Goal: Obtain resource: Download file/media

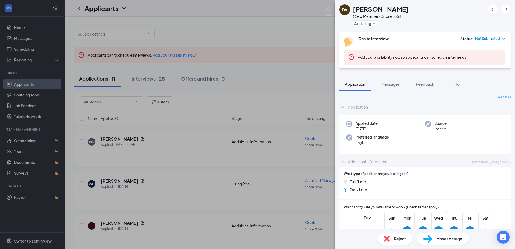
drag, startPoint x: 133, startPoint y: 137, endPoint x: 136, endPoint y: 138, distance: 3.3
click at [134, 137] on div "DV [PERSON_NAME] Member at Store 3854 Add a tag Onsite Interview Status : Not S…" at bounding box center [257, 124] width 515 height 249
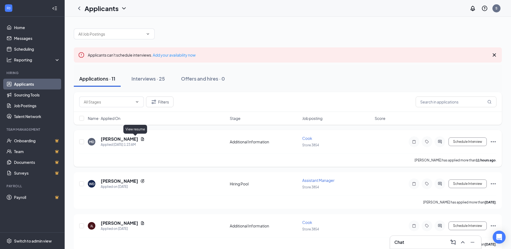
click at [140, 138] on icon "Document" at bounding box center [142, 139] width 4 height 4
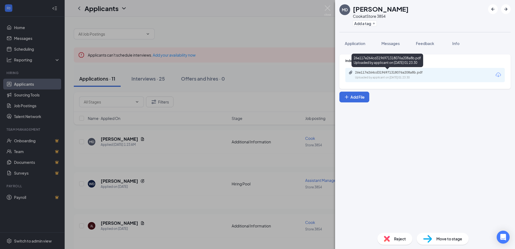
click at [384, 74] on div "26e117e264cd3196971318076a208a8b.pdf" at bounding box center [392, 72] width 75 height 4
click at [148, 78] on div "MD [PERSON_NAME] Cook at Store 3854 Add a tag Application Messages Feedback Inf…" at bounding box center [257, 124] width 515 height 249
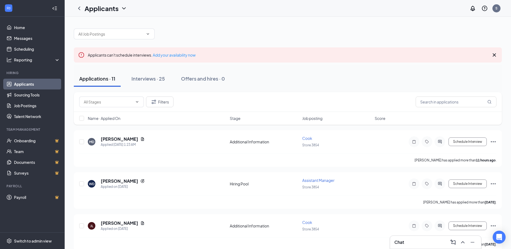
click at [148, 78] on div "Interviews · 25" at bounding box center [147, 78] width 33 height 7
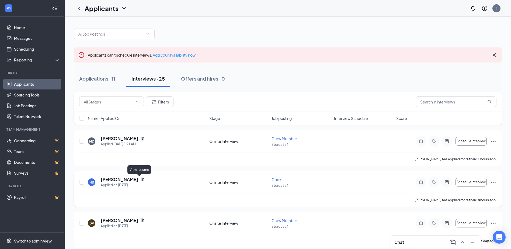
click at [140, 179] on icon "Document" at bounding box center [142, 179] width 4 height 4
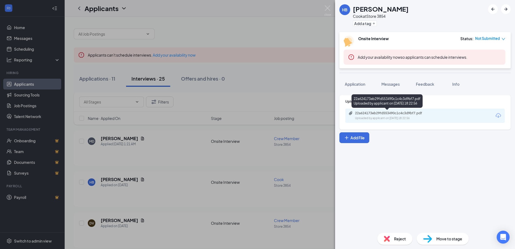
click at [382, 115] on div "22a624173eb29fd553490c1c4c3d9bf7.pdf" at bounding box center [392, 113] width 75 height 4
click at [136, 221] on div "HB [PERSON_NAME] at Store 3854 Add a tag Onsite Interview Status : Not Submitte…" at bounding box center [257, 124] width 515 height 249
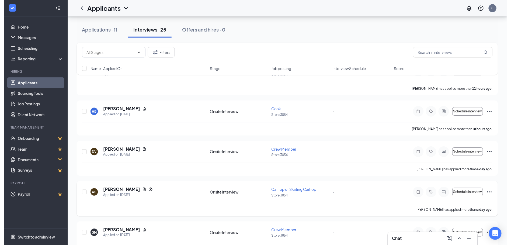
scroll to position [81, 0]
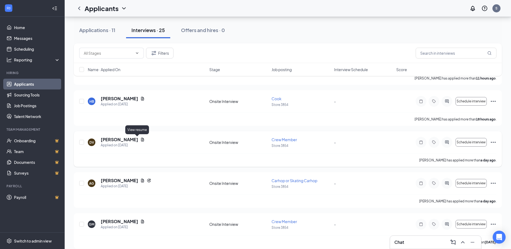
click at [140, 138] on icon "Document" at bounding box center [142, 139] width 4 height 4
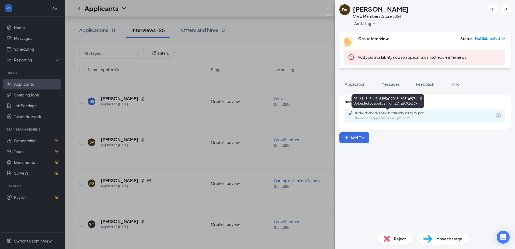
click at [390, 114] on div "07d61d5d5cd7e6495b120e8d6061a975.pdf" at bounding box center [392, 113] width 75 height 4
click at [159, 180] on div "DV [PERSON_NAME] Member at Store 3854 Add a tag Onsite Interview Status : Not S…" at bounding box center [257, 124] width 515 height 249
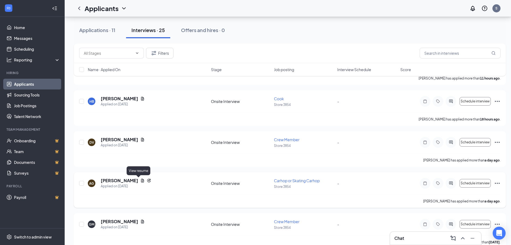
click at [141, 180] on icon "Document" at bounding box center [142, 181] width 3 height 4
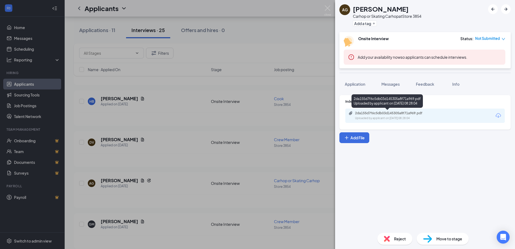
click at [367, 117] on div "Uploaded by applicant on [DATE] 08:28:04" at bounding box center [395, 118] width 81 height 4
drag, startPoint x: 142, startPoint y: 222, endPoint x: 139, endPoint y: 222, distance: 3.2
click at [142, 222] on div "AG [PERSON_NAME] Carhop or Skating Carhop at Store 3854 Add a tag Onsite Interv…" at bounding box center [257, 124] width 515 height 249
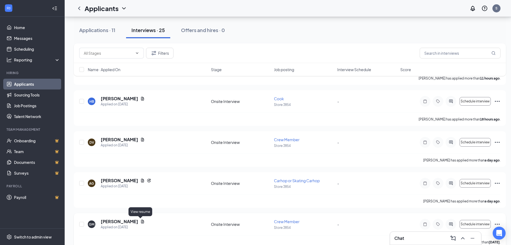
click at [141, 222] on icon "Document" at bounding box center [142, 221] width 3 height 4
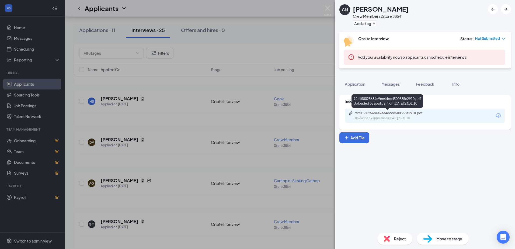
click at [392, 115] on div "92c158025684e9ee4dccd500335e2910.pdf" at bounding box center [392, 113] width 75 height 4
click at [176, 168] on div "GM [PERSON_NAME] Crew Member at Store 3854 Add a tag Onsite Interview Status : …" at bounding box center [257, 124] width 515 height 249
